Goal: Information Seeking & Learning: Learn about a topic

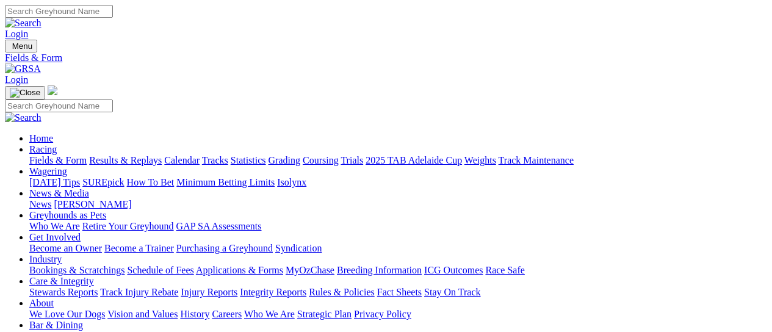
scroll to position [244, 0]
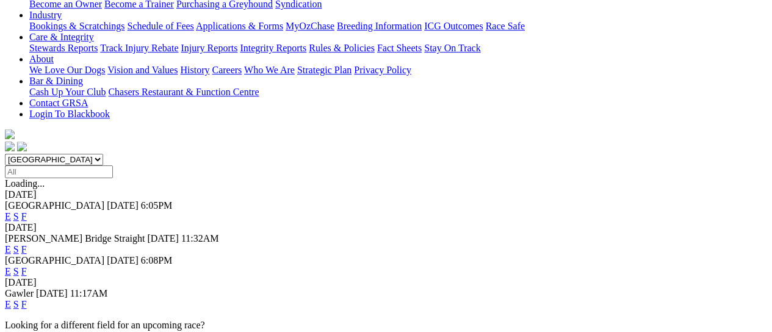
click at [27, 299] on link "F" at bounding box center [23, 304] width 5 height 10
